Goal: Obtain resource: Obtain resource

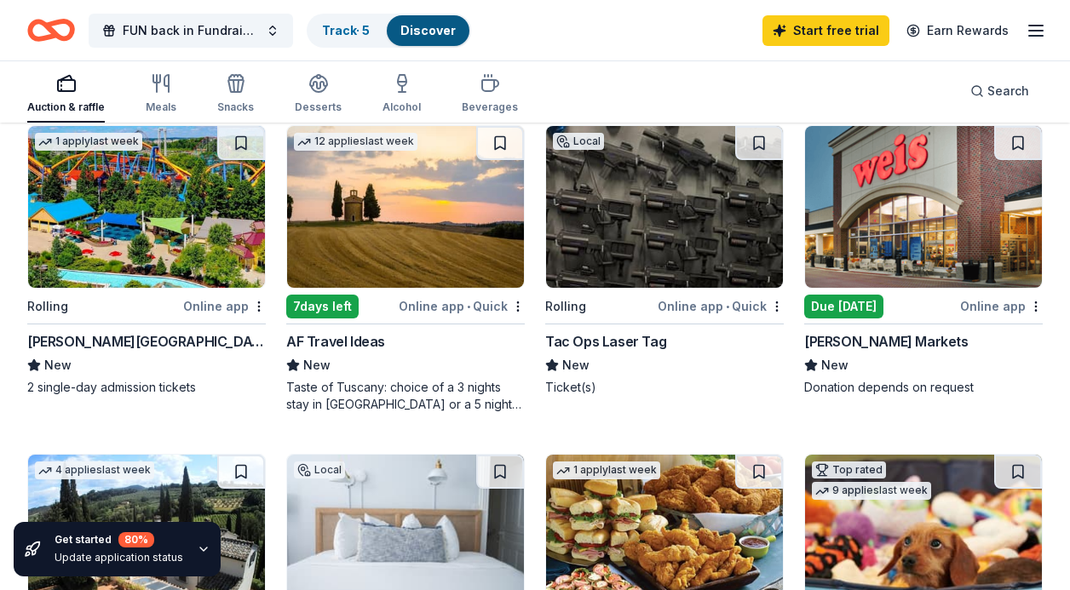
scroll to position [521, 0]
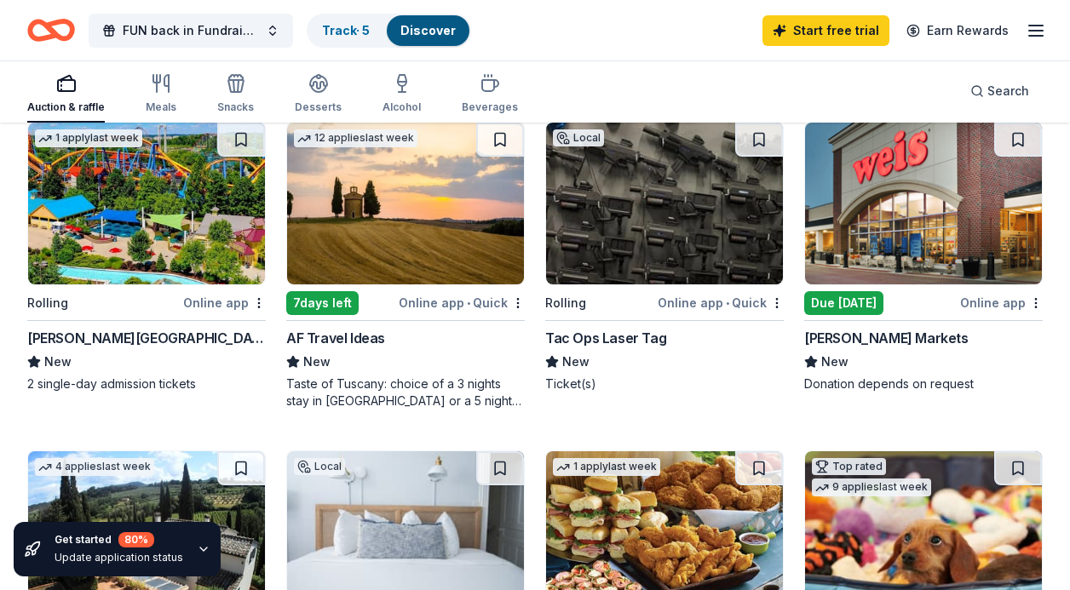
click at [636, 227] on img at bounding box center [664, 204] width 237 height 162
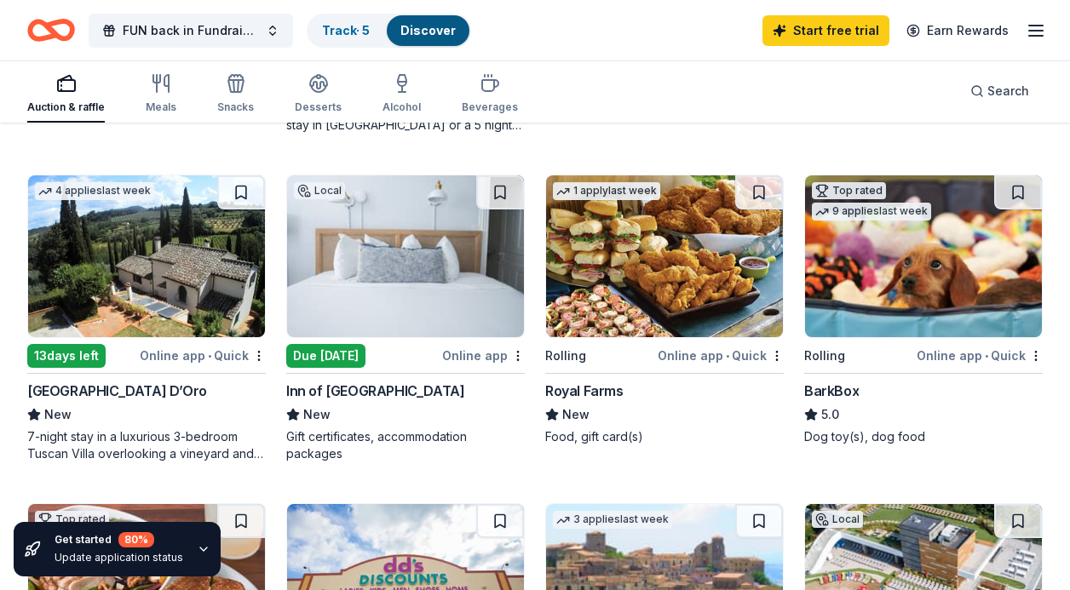
scroll to position [791, 0]
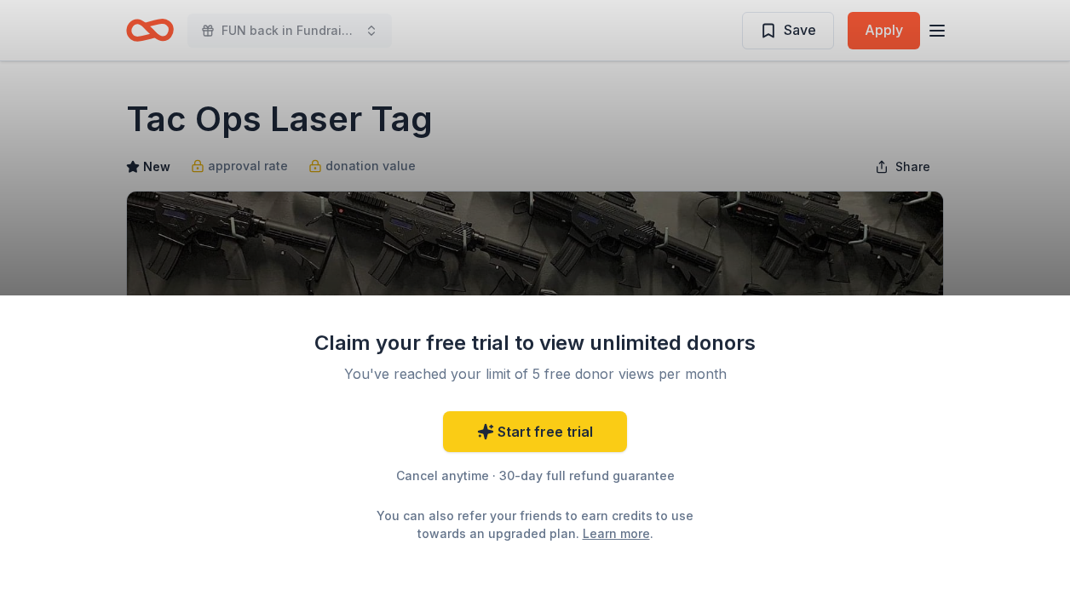
scroll to position [49, 0]
